Goal: Check status: Check status

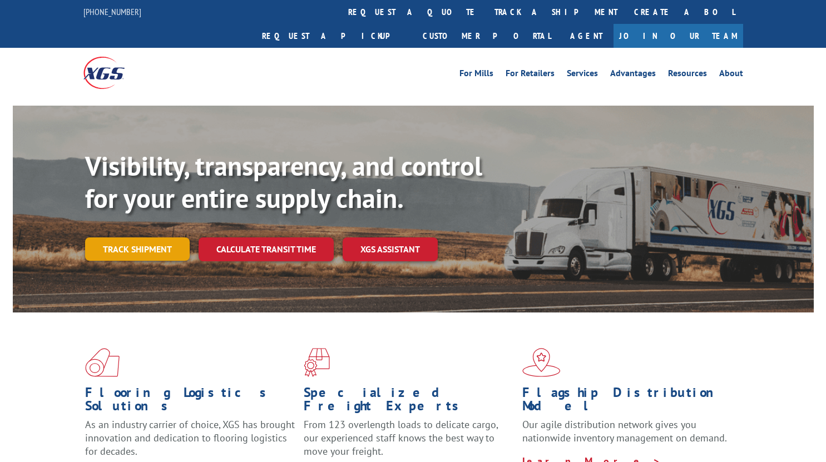
click at [123, 238] on link "Track shipment" at bounding box center [137, 249] width 105 height 23
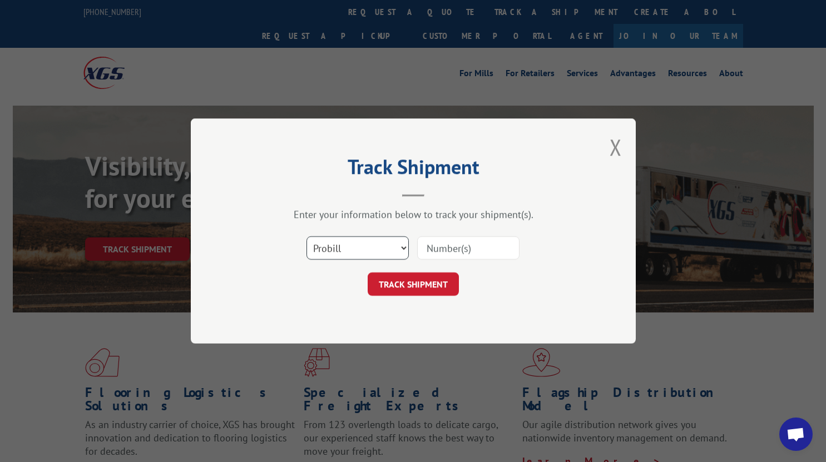
click at [333, 256] on select "Select category... Probill BOL PO" at bounding box center [358, 247] width 102 height 23
select select "po"
click at [307, 236] on select "Select category... Probill BOL PO" at bounding box center [358, 247] width 102 height 23
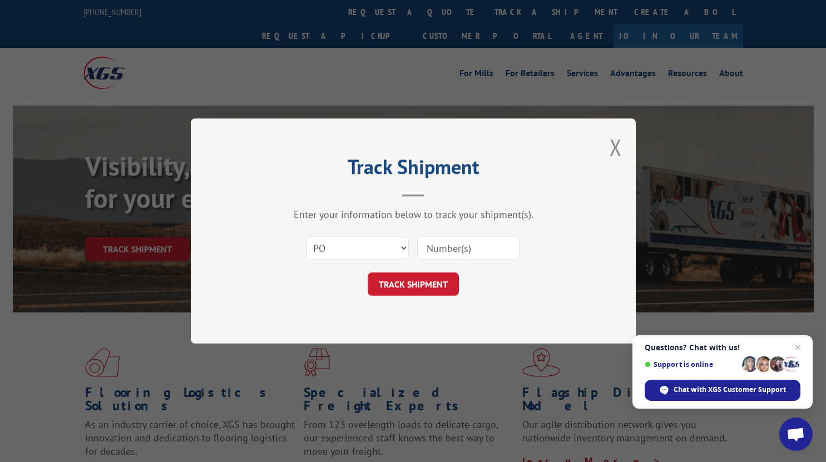
click at [449, 245] on input at bounding box center [468, 247] width 102 height 23
paste input "43533488"
type input "43533488"
click at [392, 287] on button "TRACK SHIPMENT" at bounding box center [413, 284] width 91 height 23
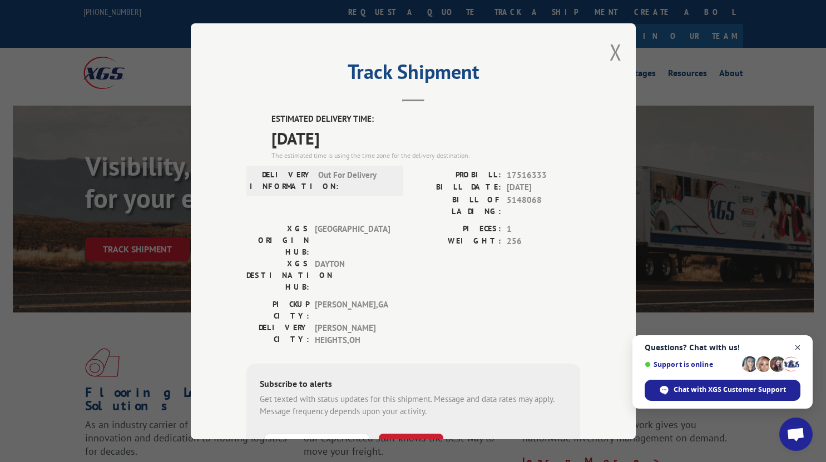
click at [798, 346] on span "Open chat" at bounding box center [798, 348] width 14 height 14
